Goal: Navigation & Orientation: Find specific page/section

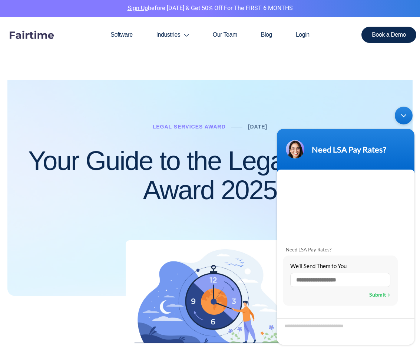
click at [405, 116] on div "Minimize live chat window" at bounding box center [404, 116] width 18 height 18
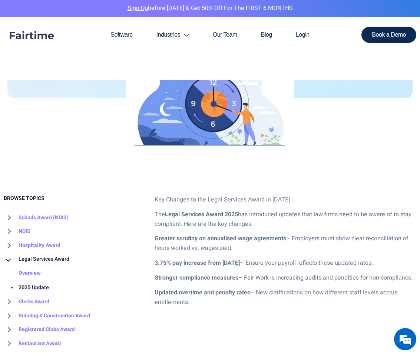
scroll to position [185, 0]
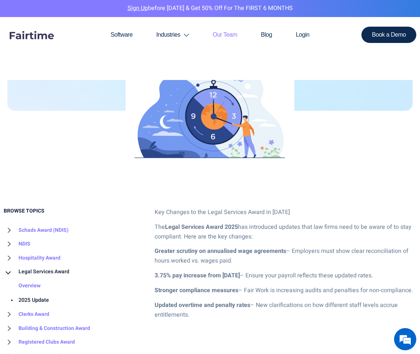
click at [224, 34] on link "Our Team" at bounding box center [225, 35] width 48 height 36
click at [229, 35] on link "Our Team" at bounding box center [225, 35] width 48 height 36
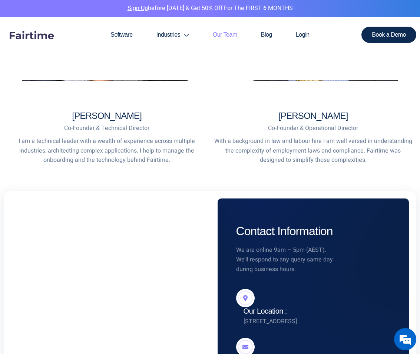
scroll to position [519, 0]
